Goal: Information Seeking & Learning: Check status

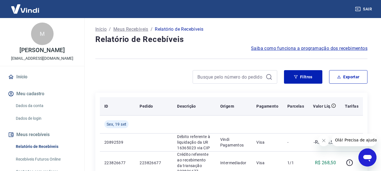
click at [148, 87] on div "Filtros Exportar" at bounding box center [231, 79] width 272 height 18
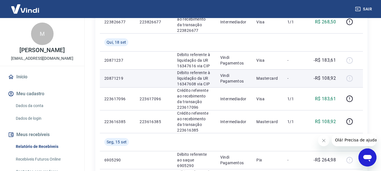
scroll to position [225, 0]
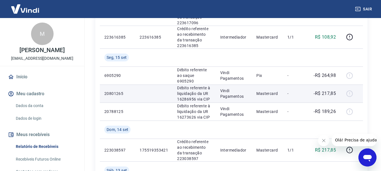
click at [166, 101] on td at bounding box center [153, 94] width 37 height 18
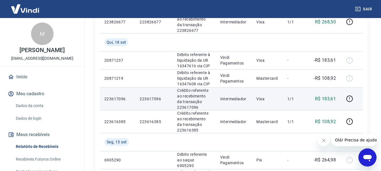
click at [138, 98] on td "223617096" at bounding box center [153, 98] width 37 height 23
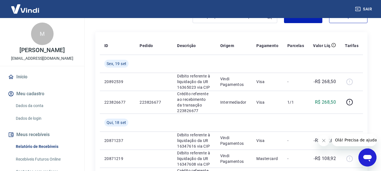
scroll to position [113, 0]
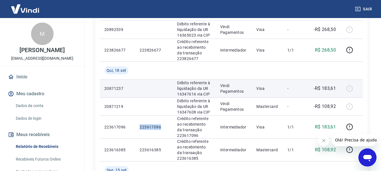
click at [158, 30] on td at bounding box center [153, 30] width 37 height 18
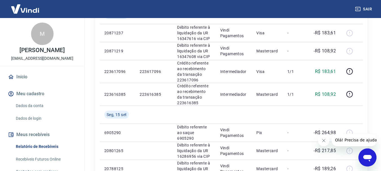
scroll to position [169, 0]
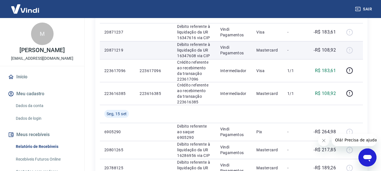
click at [163, 37] on td at bounding box center [153, 32] width 37 height 18
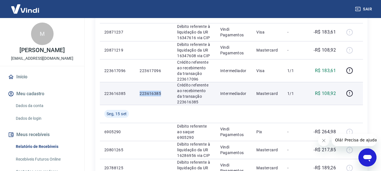
drag, startPoint x: 162, startPoint y: 92, endPoint x: 140, endPoint y: 92, distance: 22.0
click at [140, 92] on p "223616385" at bounding box center [153, 94] width 28 height 6
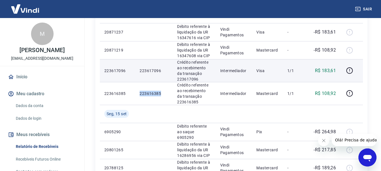
copy p "223616385"
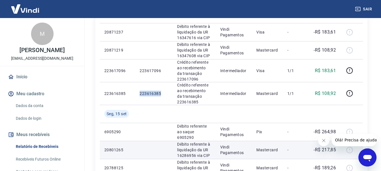
copy p "223616385"
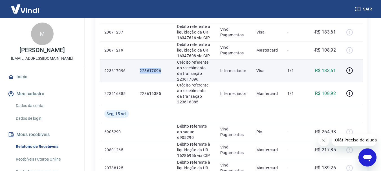
drag, startPoint x: 165, startPoint y: 71, endPoint x: 141, endPoint y: 71, distance: 24.5
click at [141, 71] on p "223617096" at bounding box center [153, 71] width 28 height 6
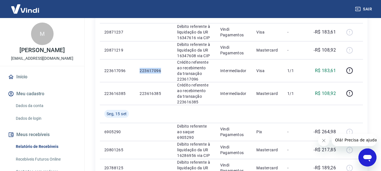
copy p "223617096"
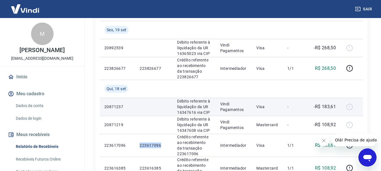
scroll to position [85, 0]
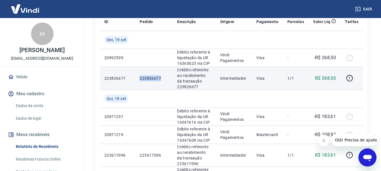
drag, startPoint x: 162, startPoint y: 78, endPoint x: 141, endPoint y: 79, distance: 21.7
click at [141, 79] on p "223826677" at bounding box center [153, 79] width 28 height 6
copy p "223826677"
